Goal: Task Accomplishment & Management: Check status

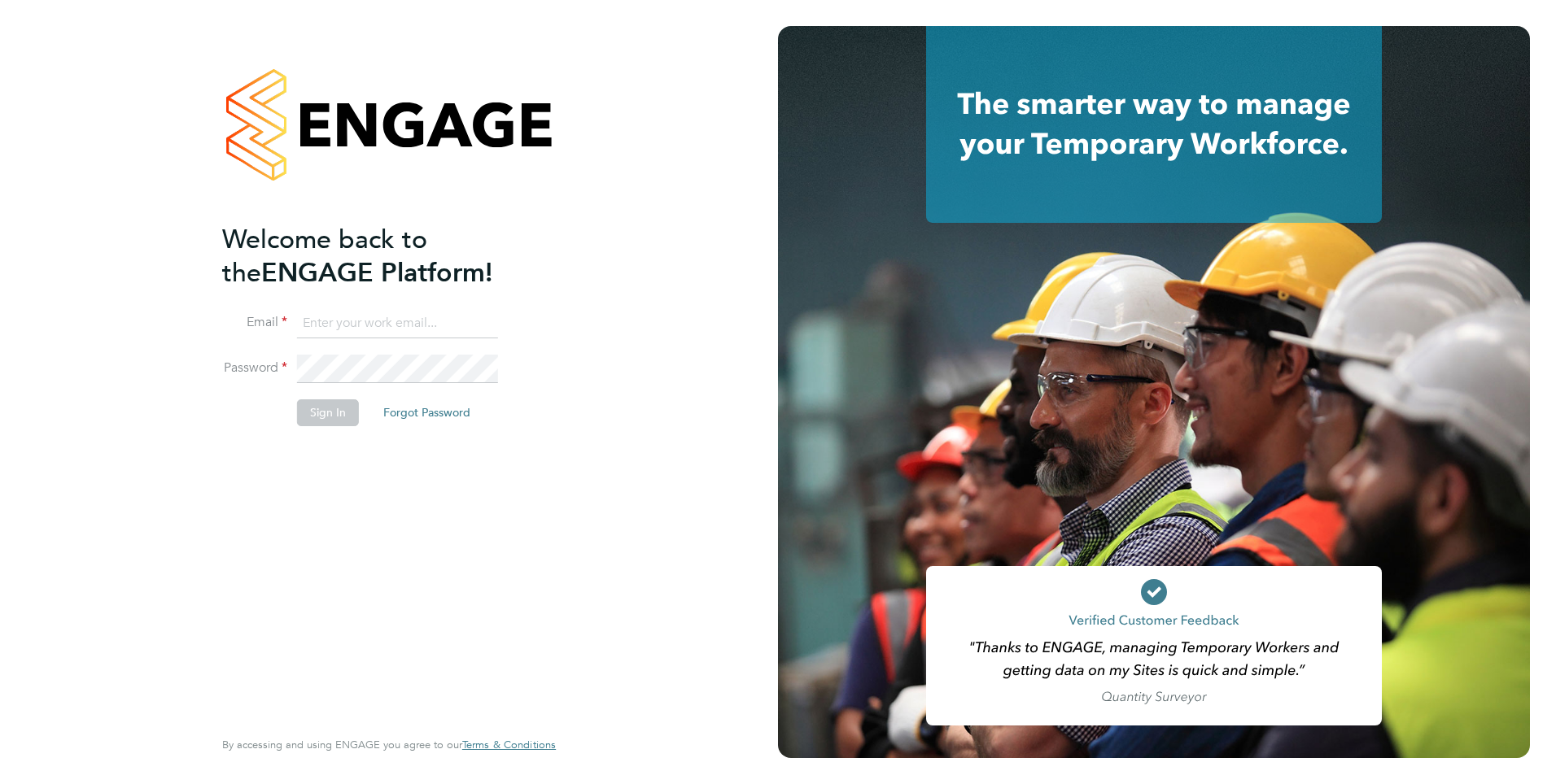
type input "[PERSON_NAME][EMAIL_ADDRESS][PERSON_NAME][DOMAIN_NAME]"
click at [328, 415] on button "Sign In" at bounding box center [328, 412] width 62 height 26
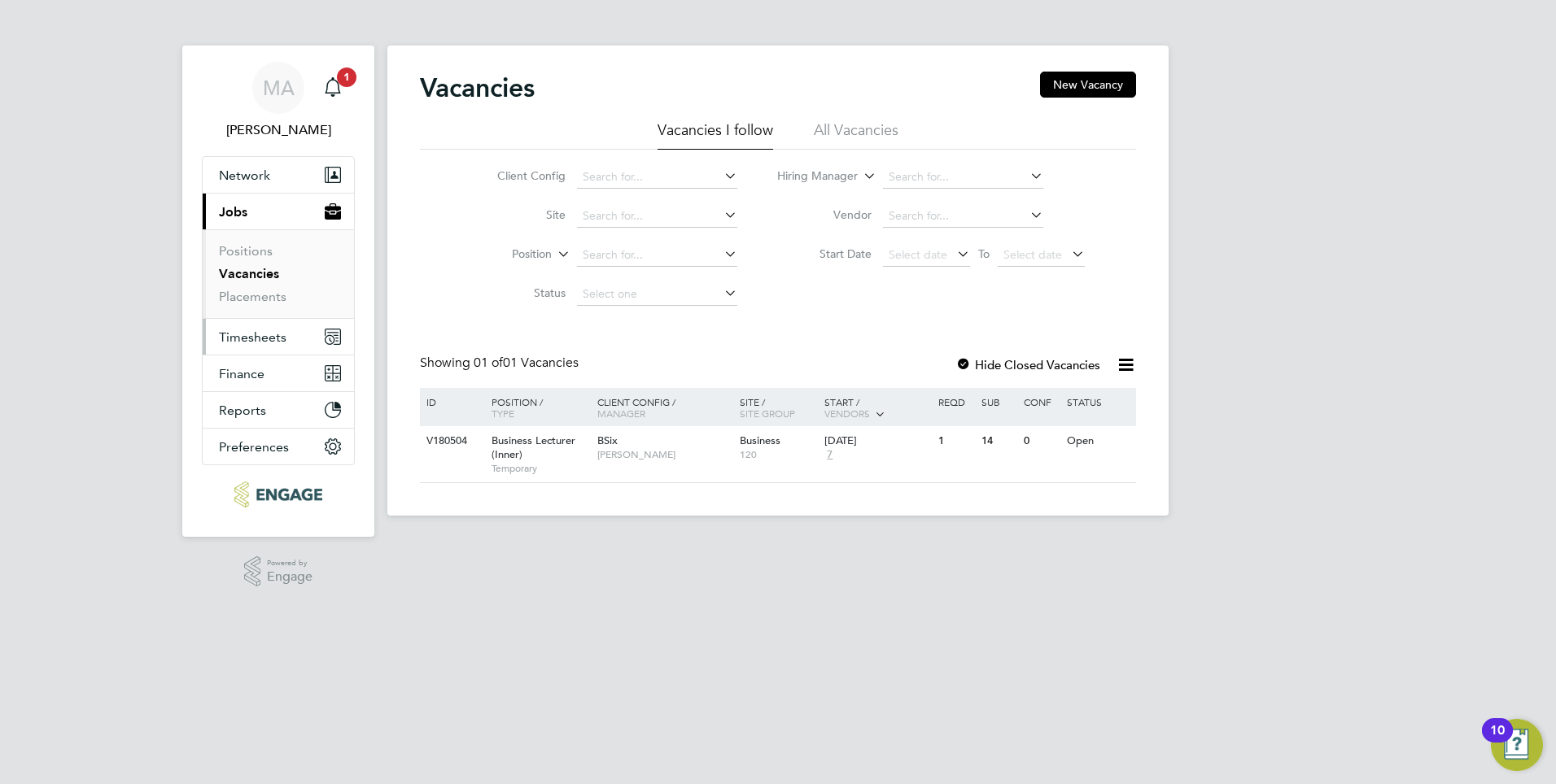
click at [248, 339] on span "Timesheets" at bounding box center [252, 337] width 67 height 16
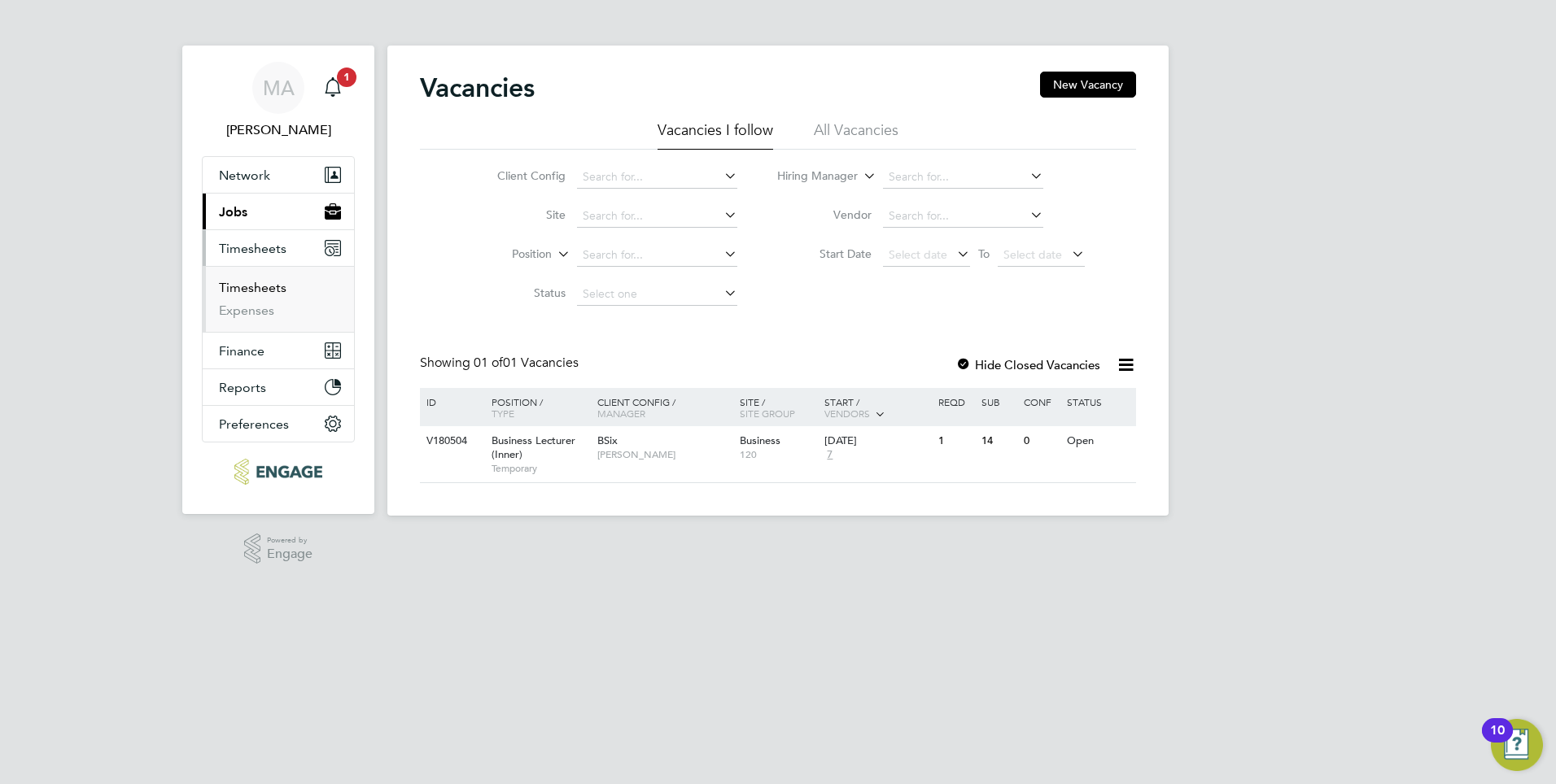
click at [270, 288] on link "Timesheets" at bounding box center [252, 288] width 67 height 16
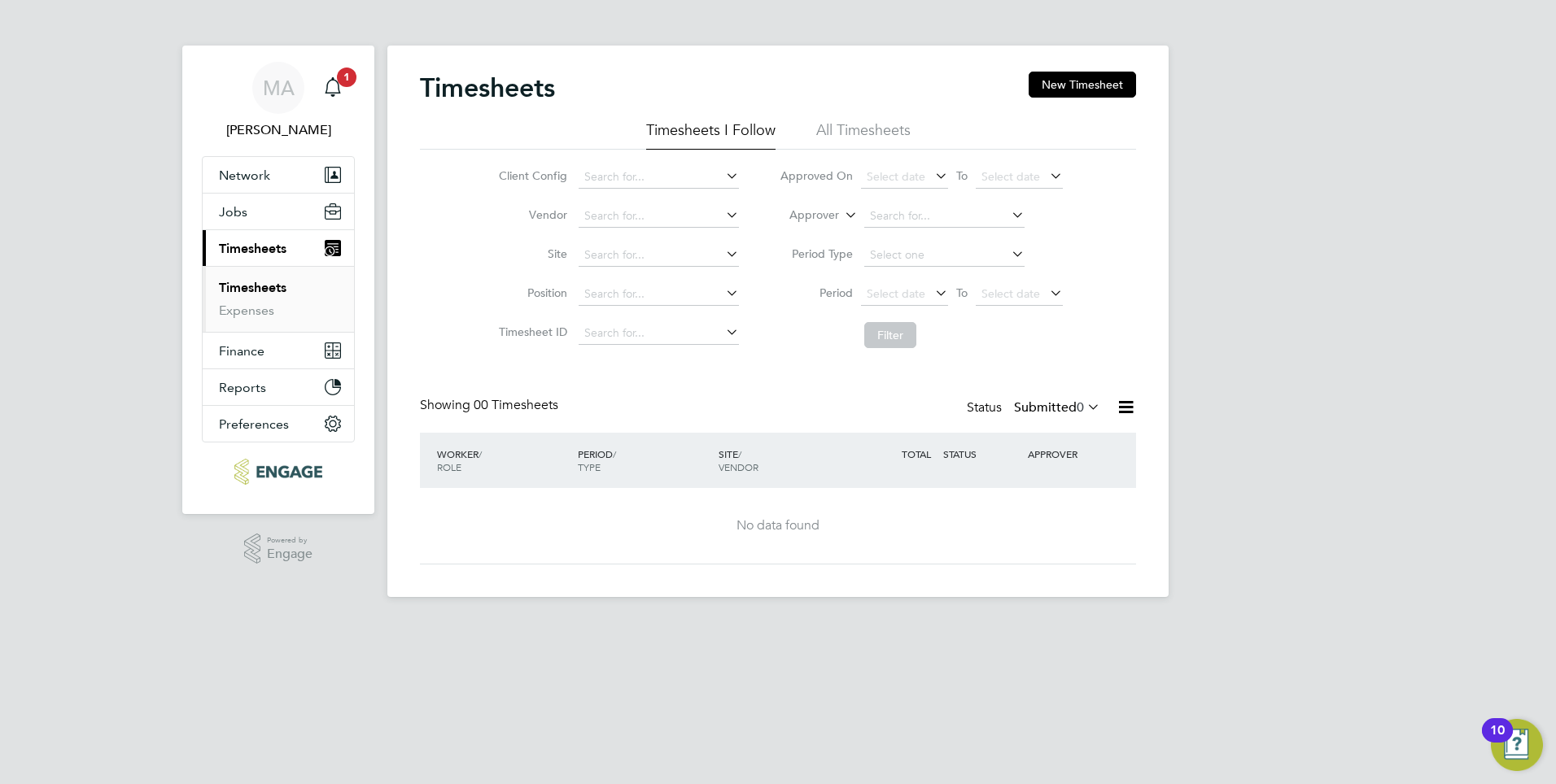
click at [270, 288] on link "Timesheets" at bounding box center [252, 288] width 67 height 16
click at [267, 287] on link "Timesheets" at bounding box center [252, 288] width 67 height 16
drag, startPoint x: 281, startPoint y: 249, endPoint x: 283, endPoint y: 277, distance: 28.1
click at [283, 252] on span "Timesheets" at bounding box center [252, 249] width 67 height 16
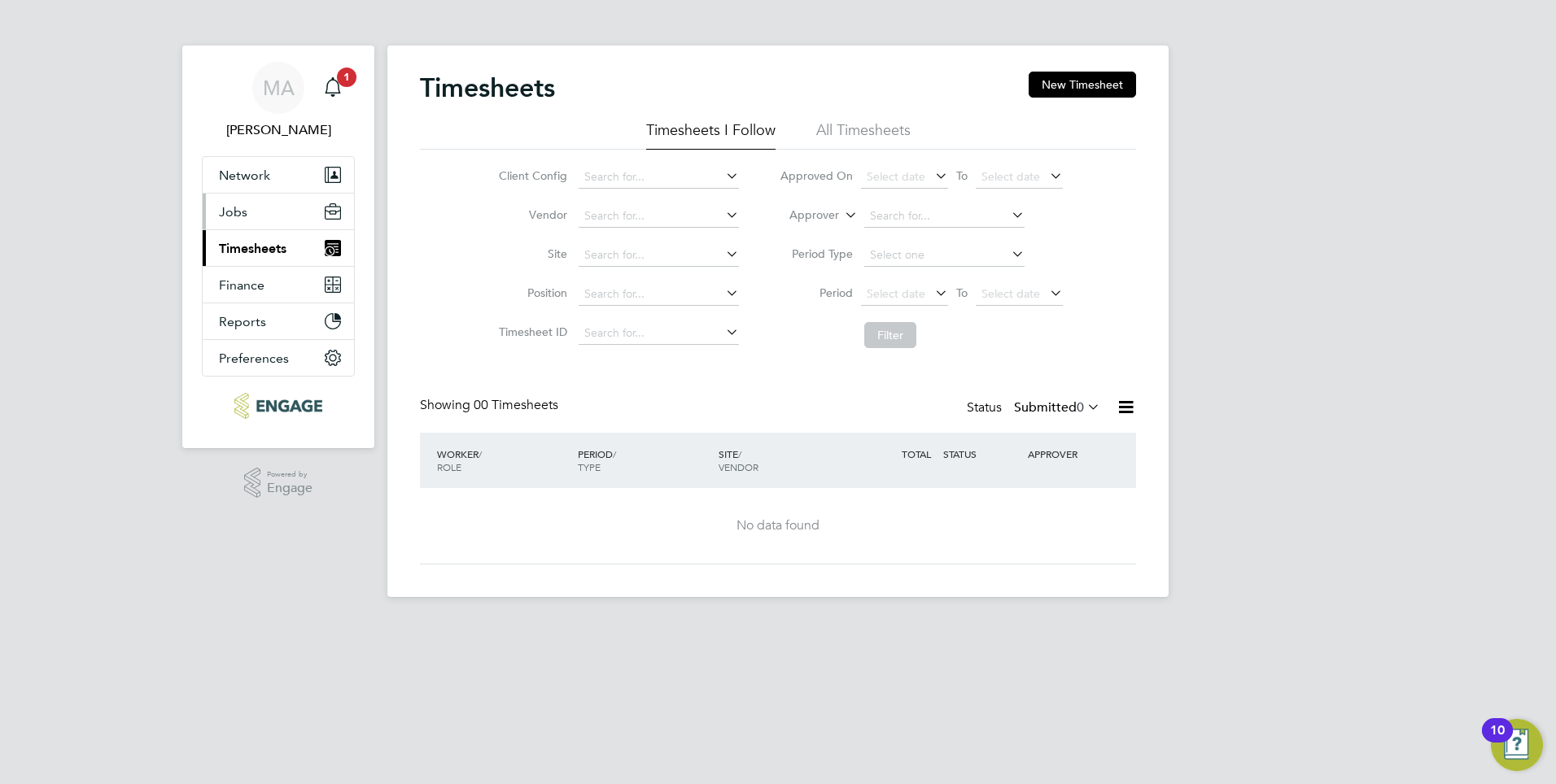
click at [235, 215] on span "Jobs" at bounding box center [232, 212] width 28 height 16
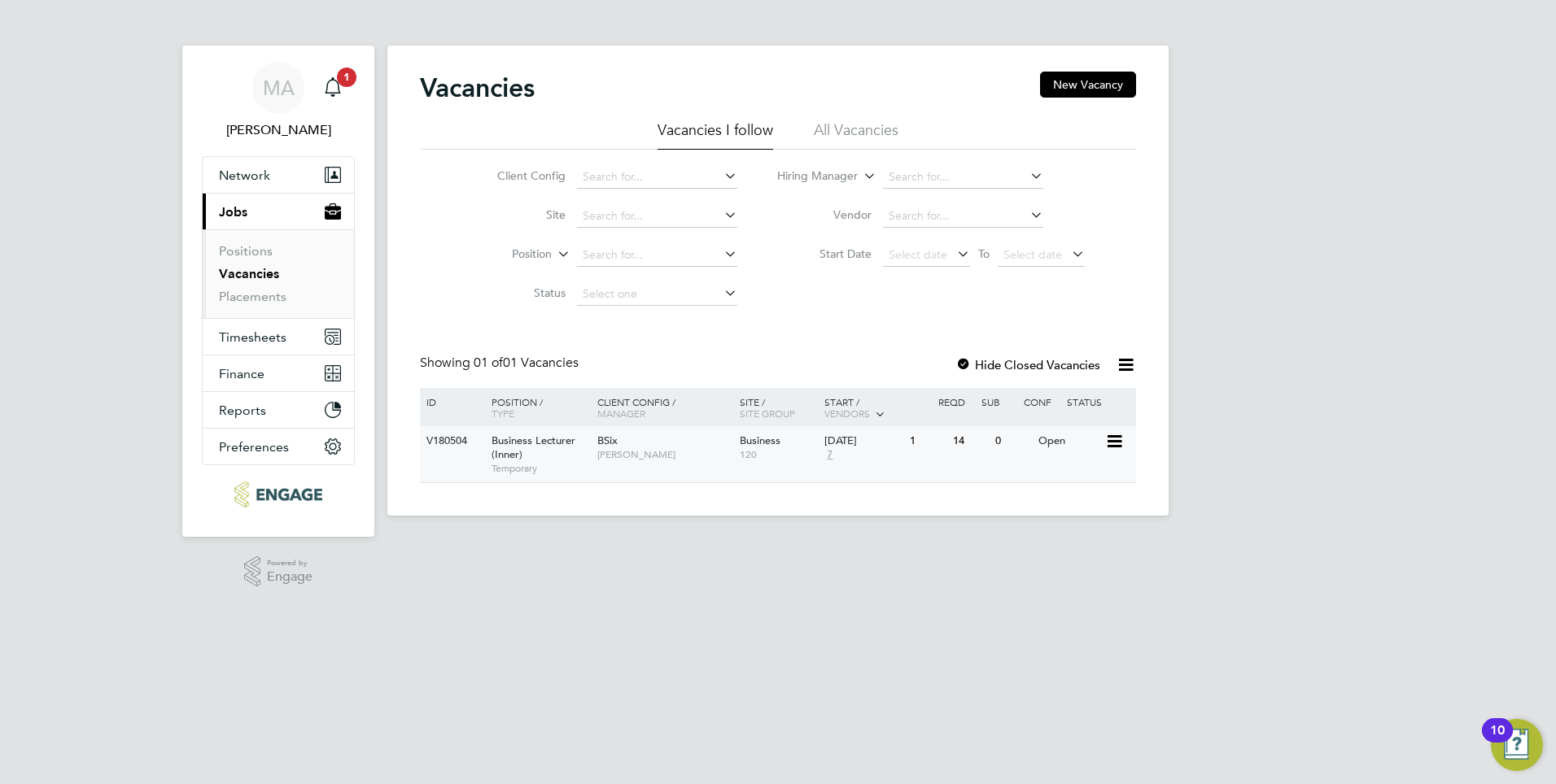
click at [502, 442] on span "Business Lecturer (Inner)" at bounding box center [534, 447] width 84 height 27
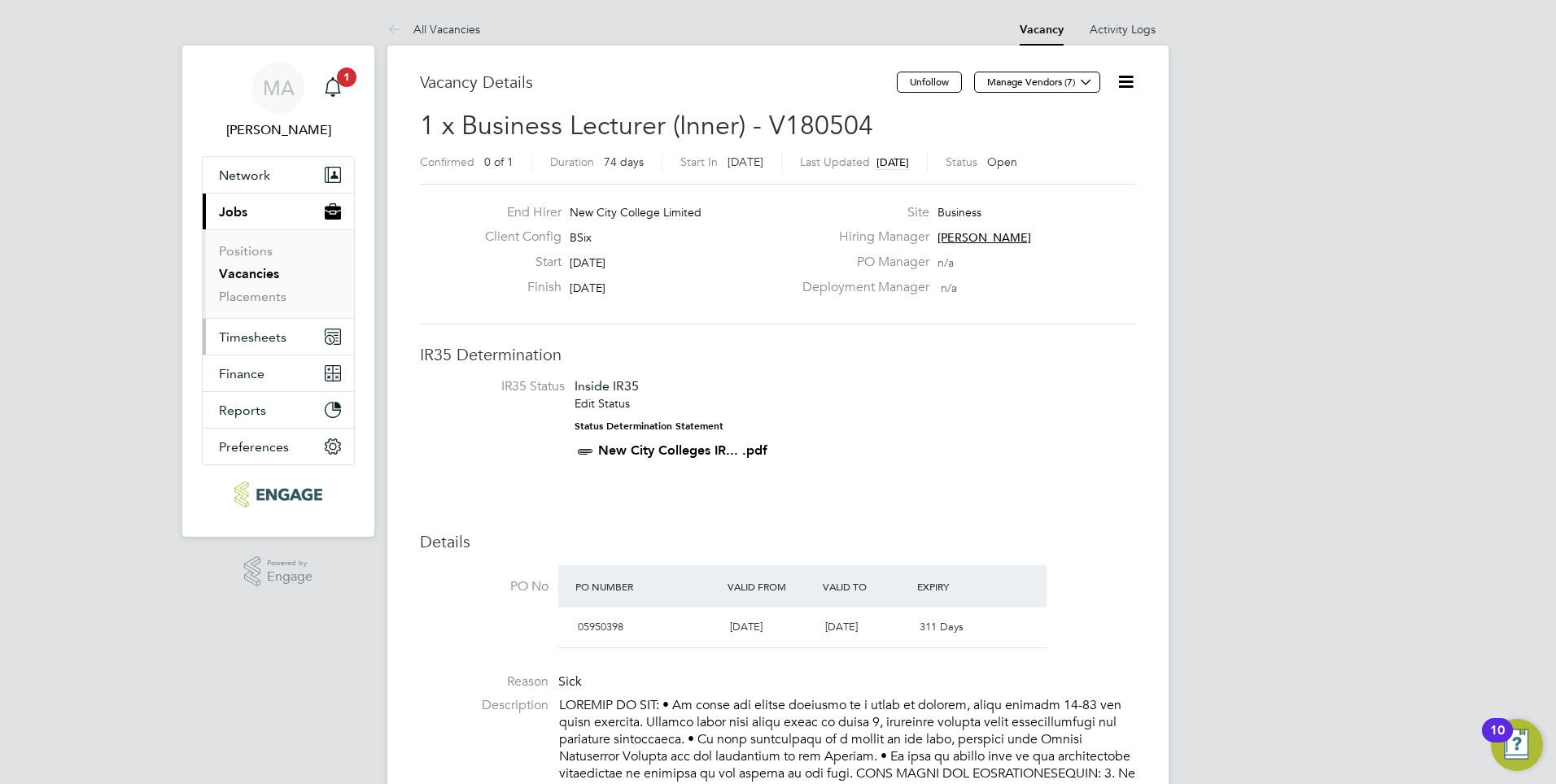
click at [266, 337] on span "Timesheets" at bounding box center [252, 337] width 67 height 16
click at [272, 339] on span "Timesheets" at bounding box center [252, 337] width 67 height 16
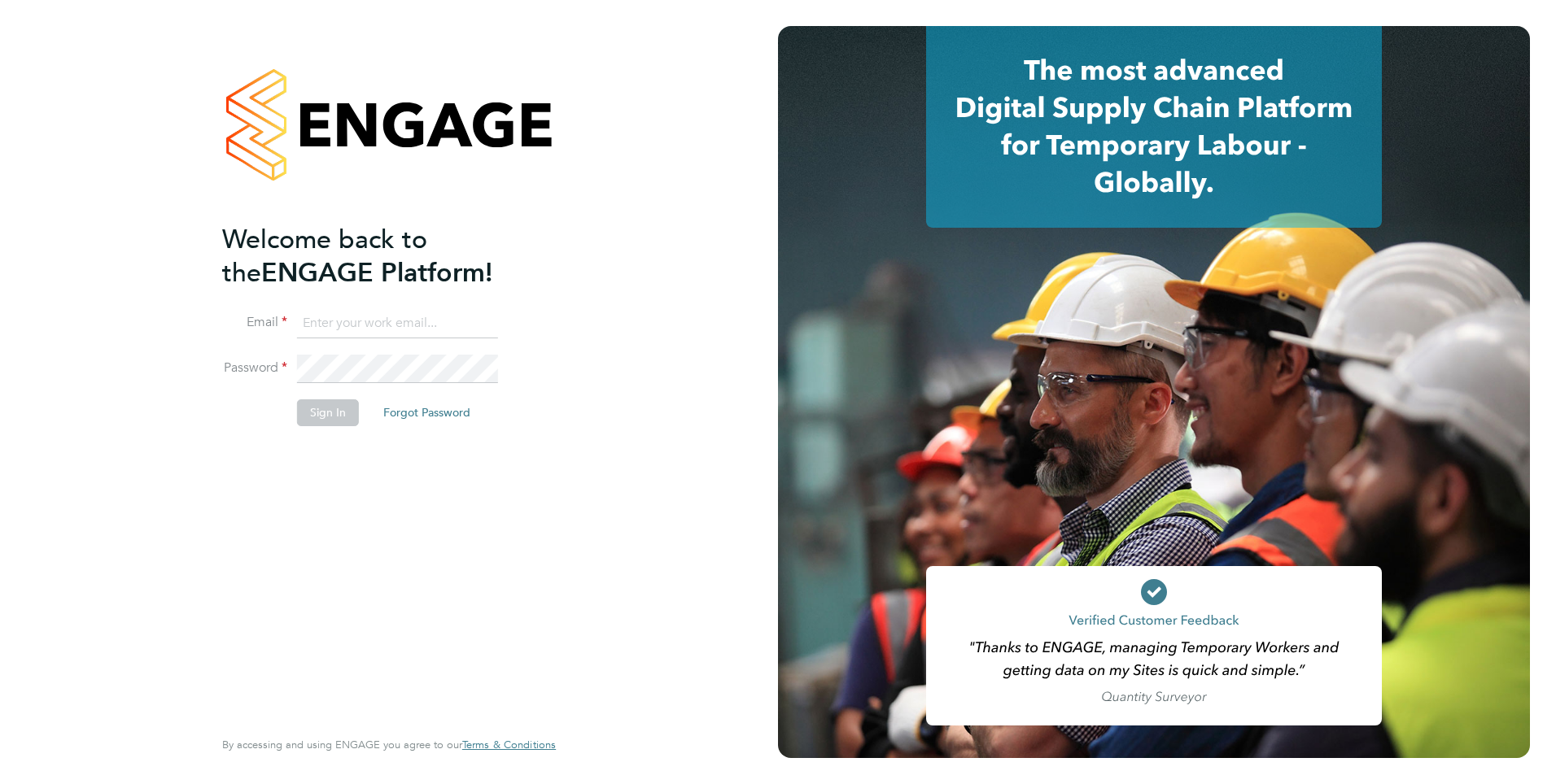
type input "[PERSON_NAME][EMAIL_ADDRESS][PERSON_NAME][DOMAIN_NAME]"
click at [320, 416] on button "Sign In" at bounding box center [328, 412] width 62 height 26
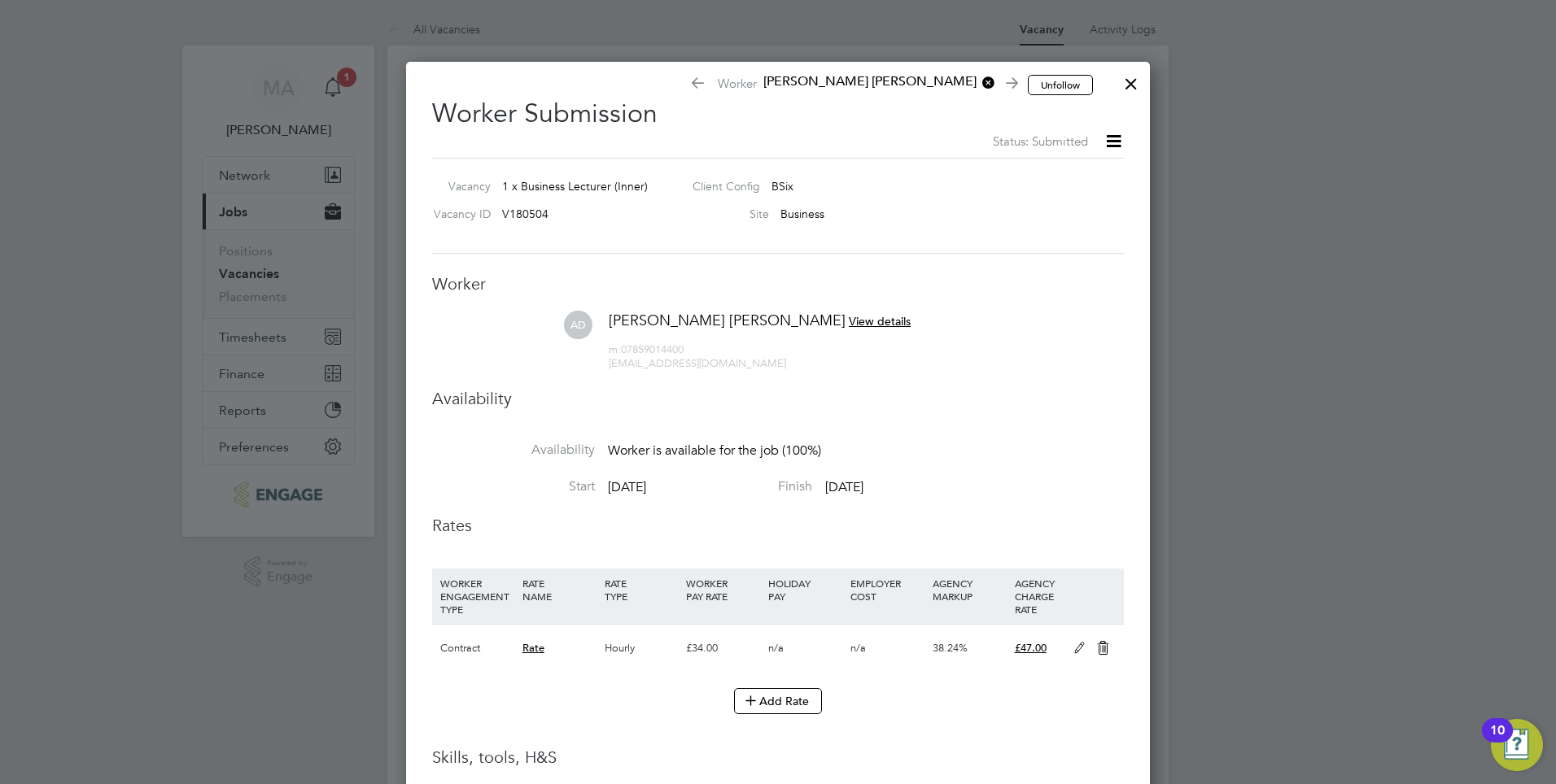
click at [345, 78] on div at bounding box center [778, 392] width 1556 height 784
click at [1136, 81] on div at bounding box center [1131, 80] width 29 height 29
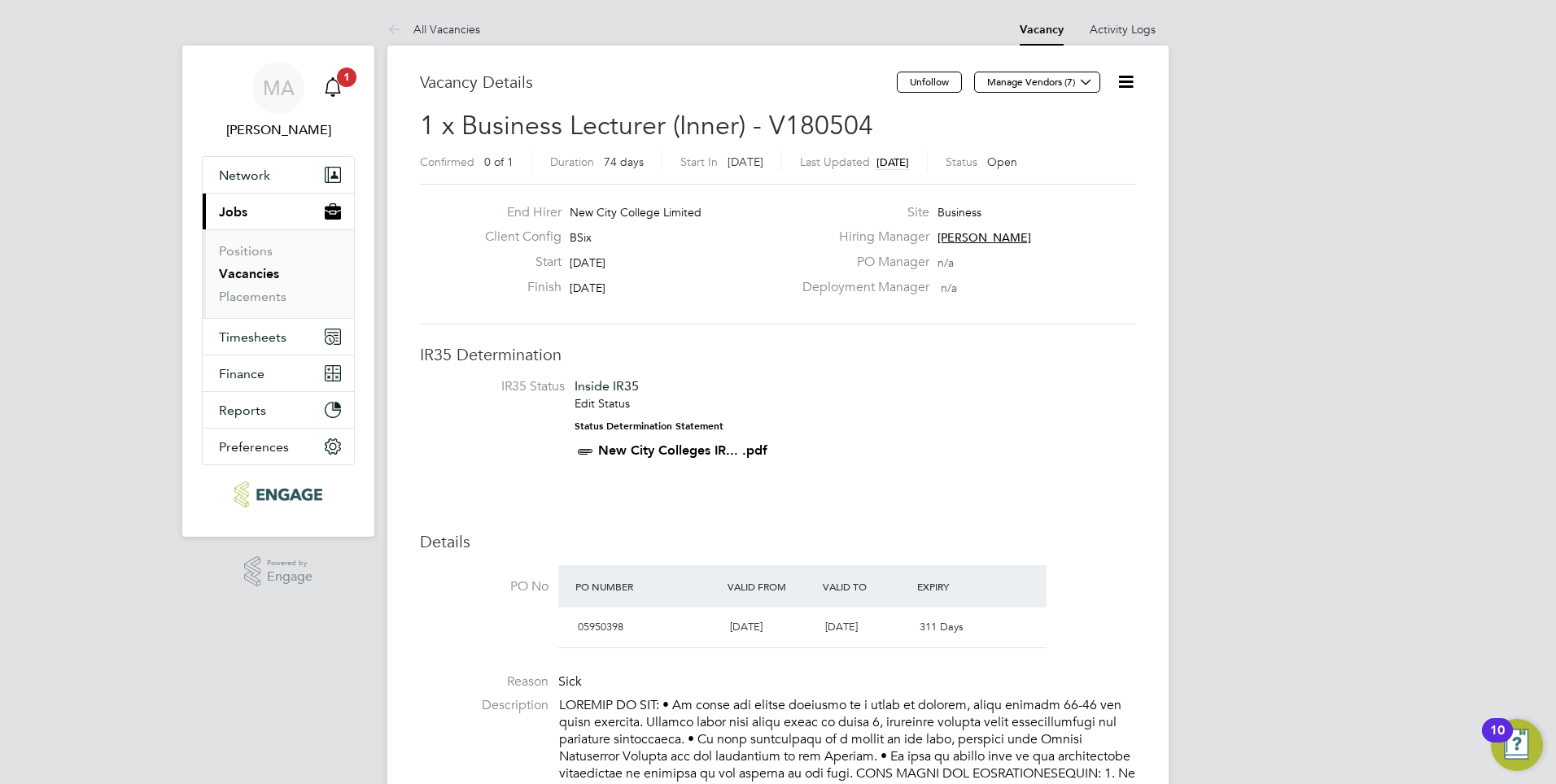
click at [343, 76] on span "1" at bounding box center [347, 77] width 19 height 19
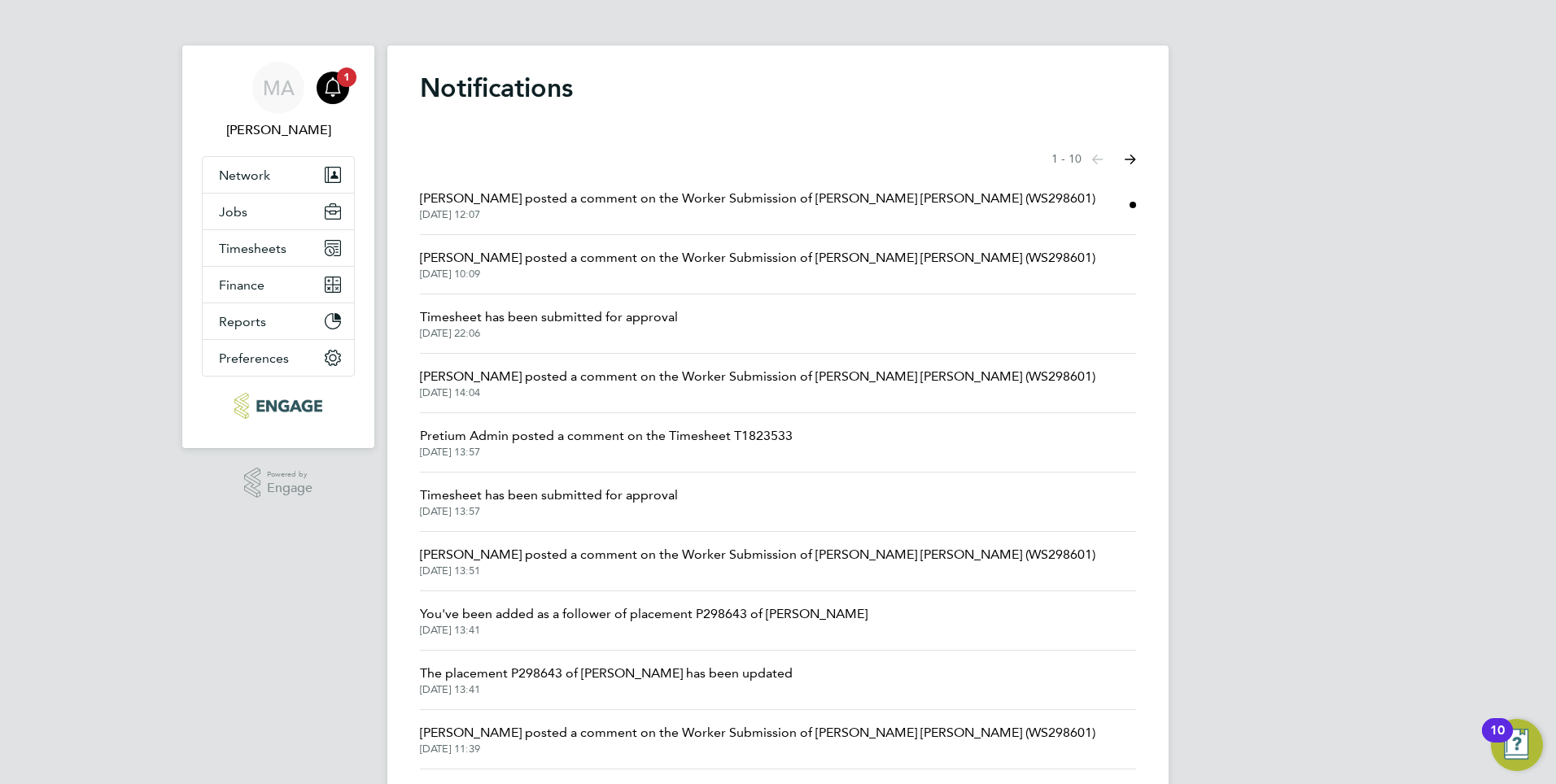
click at [502, 200] on span "[PERSON_NAME] posted a comment on the Worker Submission of [PERSON_NAME] [PERSO…" at bounding box center [757, 198] width 675 height 19
